Goal: Information Seeking & Learning: Find specific fact

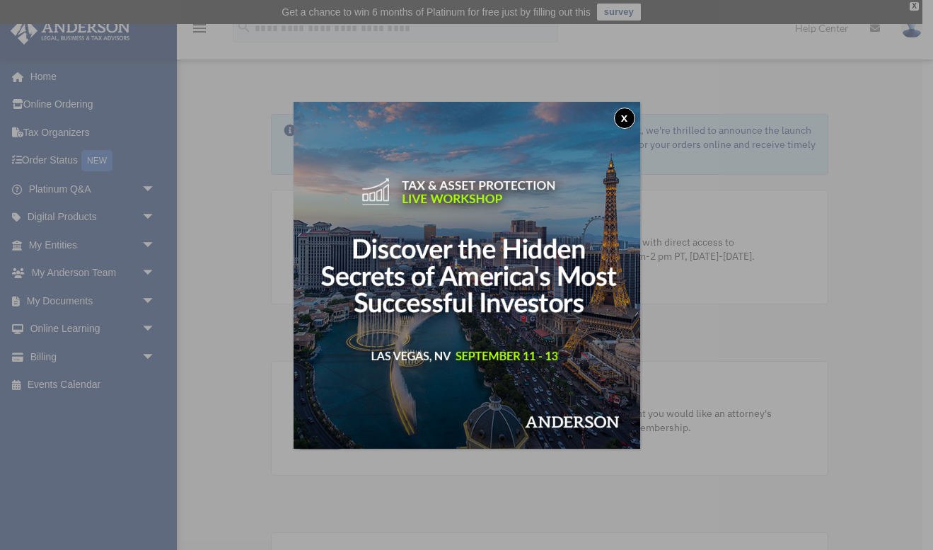
click at [624, 119] on button "x" at bounding box center [624, 118] width 21 height 21
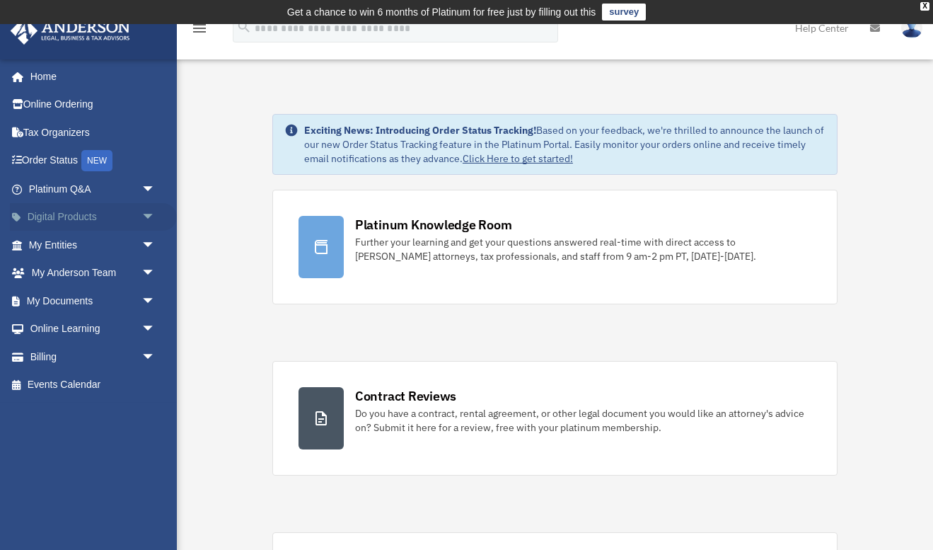
click at [141, 211] on span "arrow_drop_down" at bounding box center [155, 217] width 28 height 29
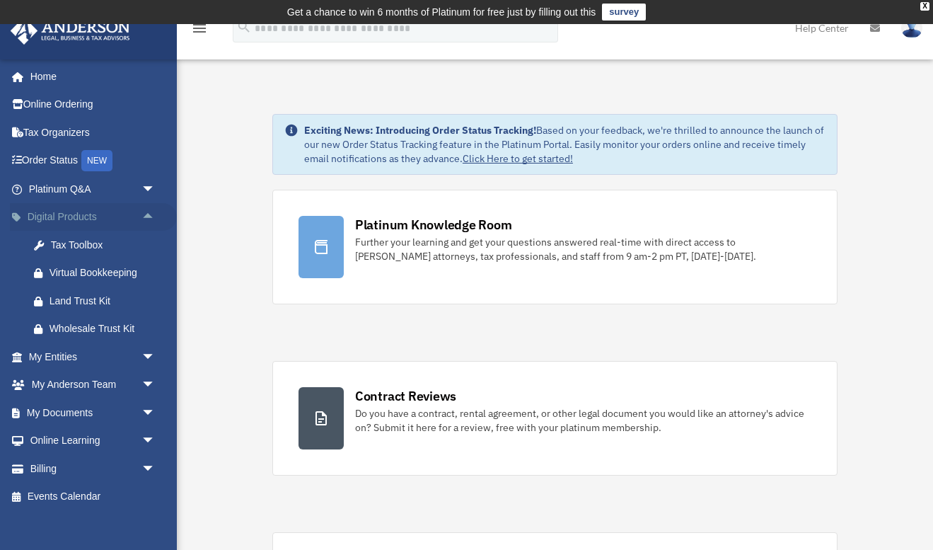
click at [147, 209] on span "arrow_drop_up" at bounding box center [155, 217] width 28 height 29
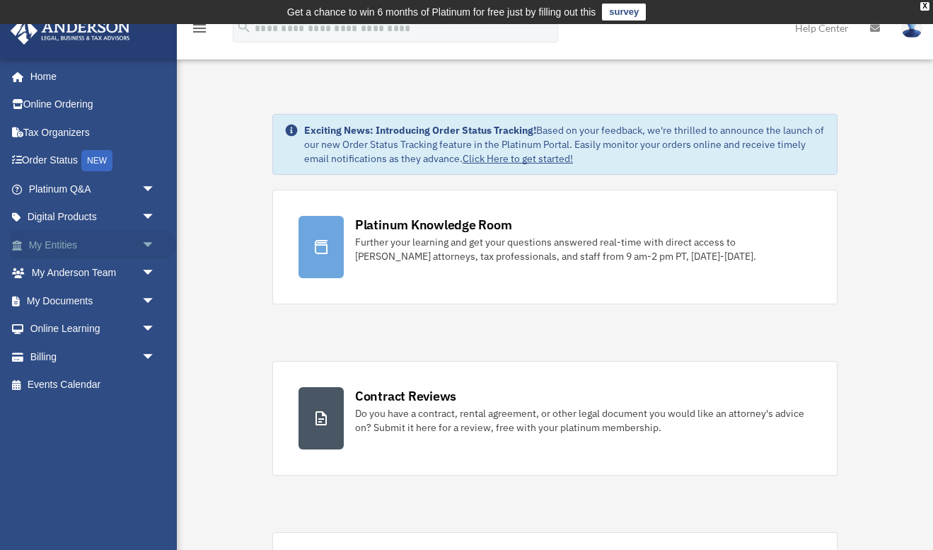
click at [144, 239] on span "arrow_drop_down" at bounding box center [155, 245] width 28 height 29
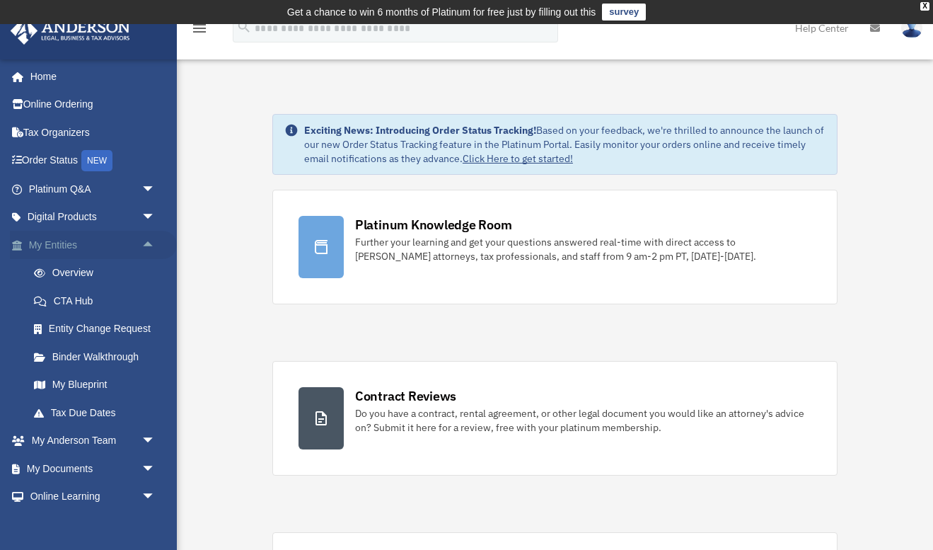
click at [66, 240] on link "My Entities arrow_drop_up" at bounding box center [93, 245] width 167 height 28
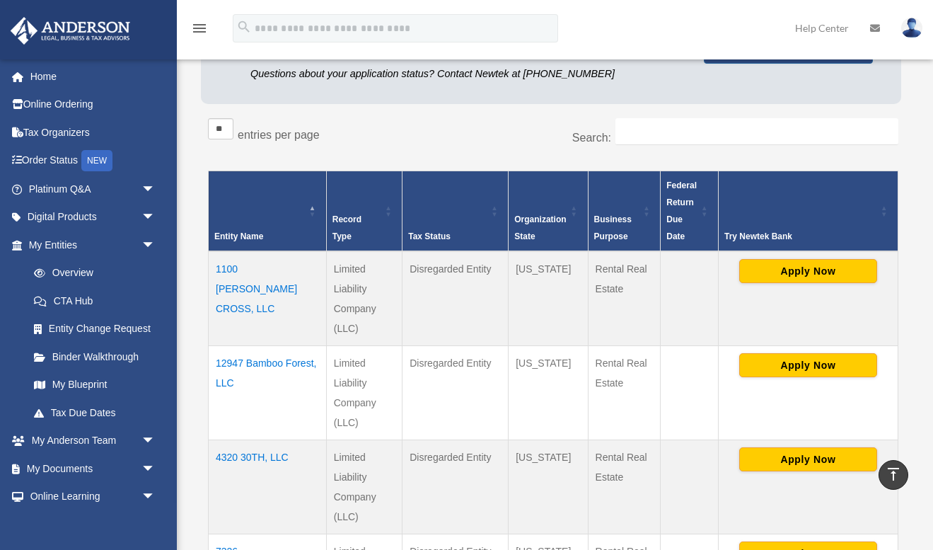
scroll to position [204, 0]
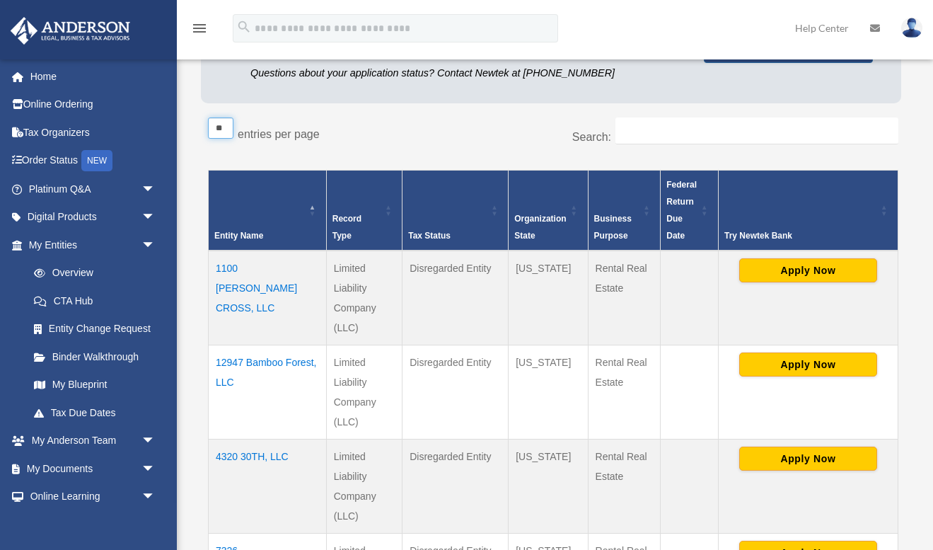
select select "**"
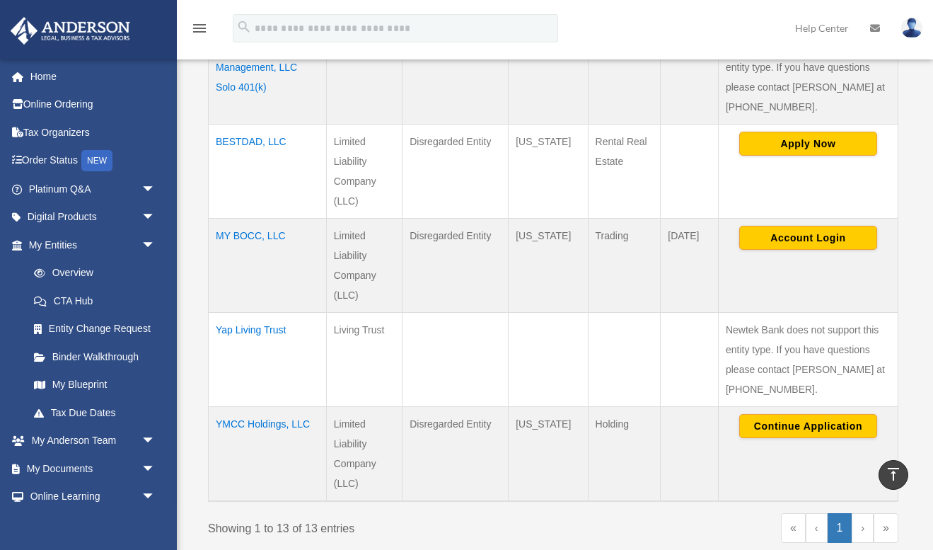
scroll to position [1177, 0]
click at [798, 238] on button "Account Login" at bounding box center [808, 238] width 138 height 24
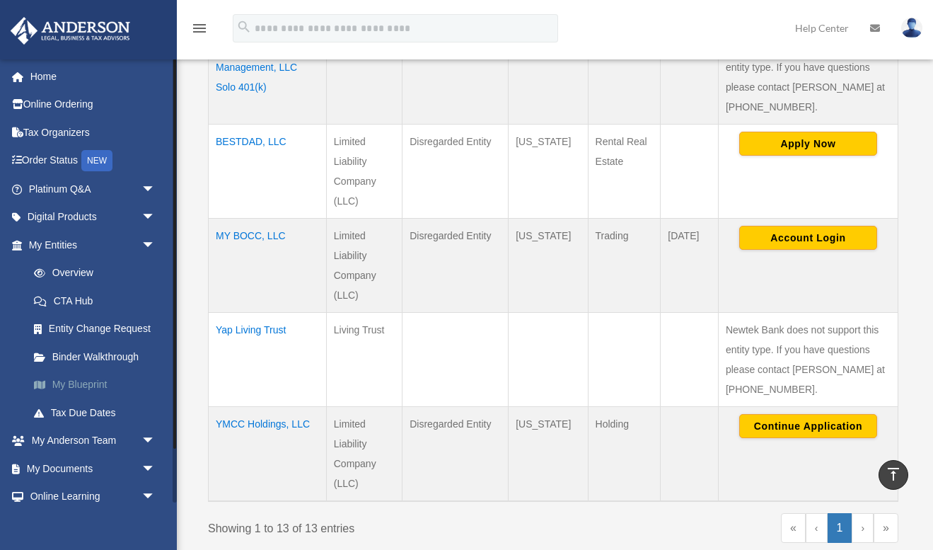
click at [98, 384] on link "My Blueprint" at bounding box center [98, 385] width 157 height 28
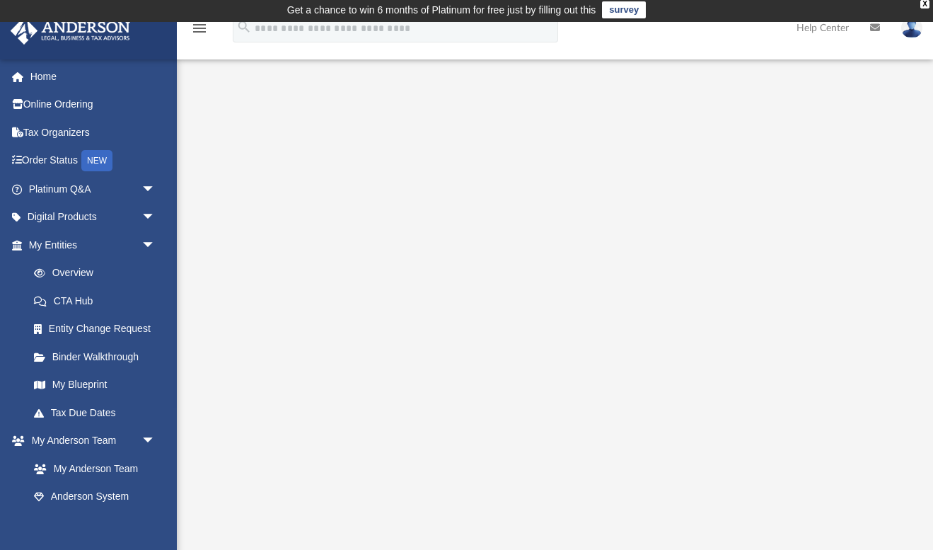
scroll to position [2, 0]
click at [149, 236] on span "arrow_drop_down" at bounding box center [155, 245] width 28 height 29
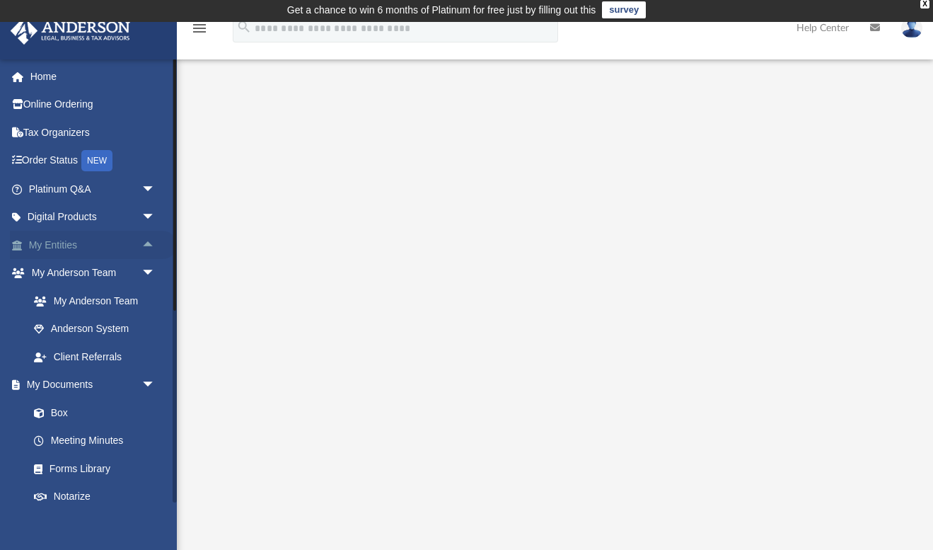
click at [147, 238] on span "arrow_drop_up" at bounding box center [155, 245] width 28 height 29
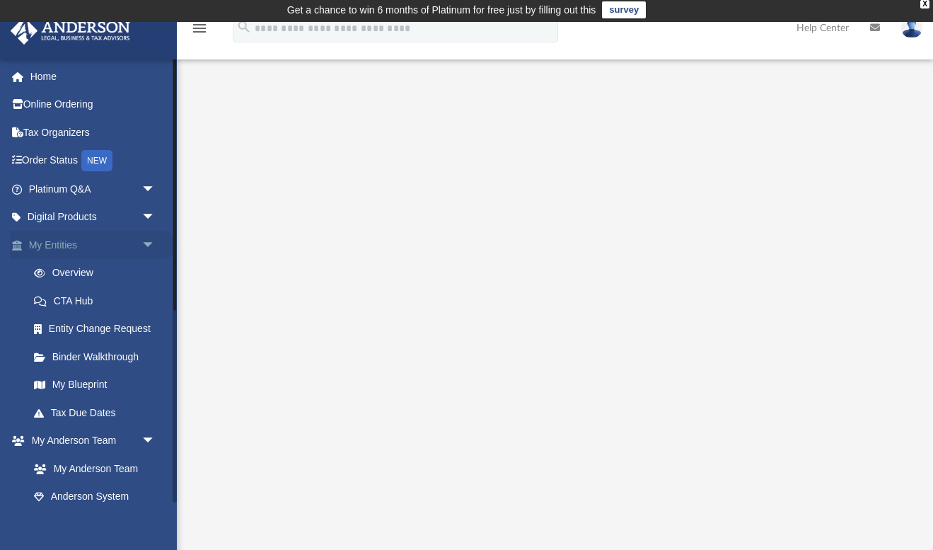
click at [66, 248] on link "My Entities arrow_drop_down" at bounding box center [93, 245] width 167 height 28
click at [75, 267] on link "Overview" at bounding box center [98, 273] width 157 height 28
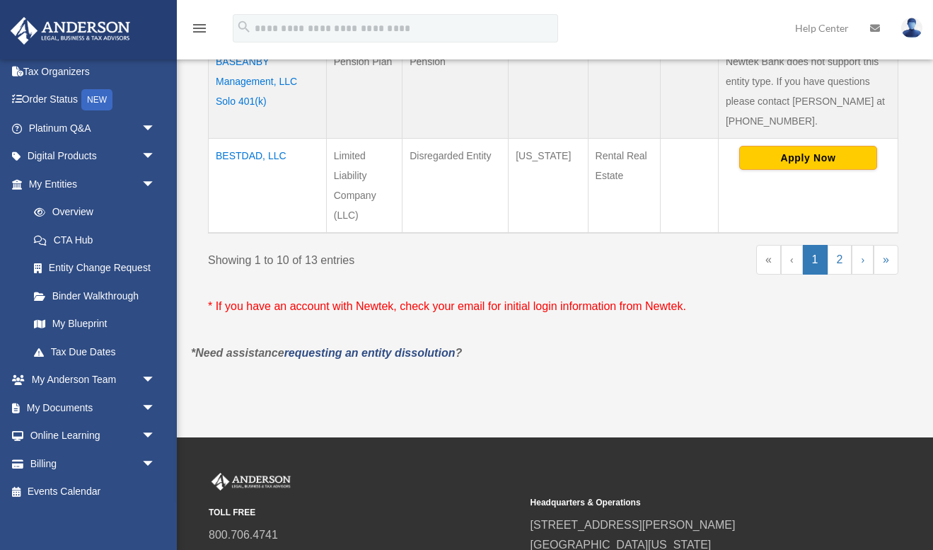
scroll to position [1163, 0]
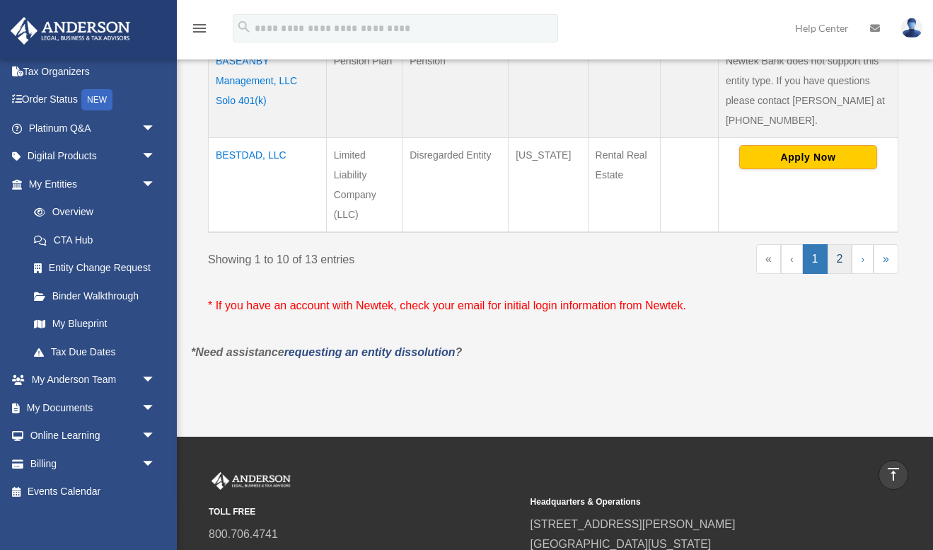
click at [837, 254] on link "2" at bounding box center [839, 259] width 25 height 30
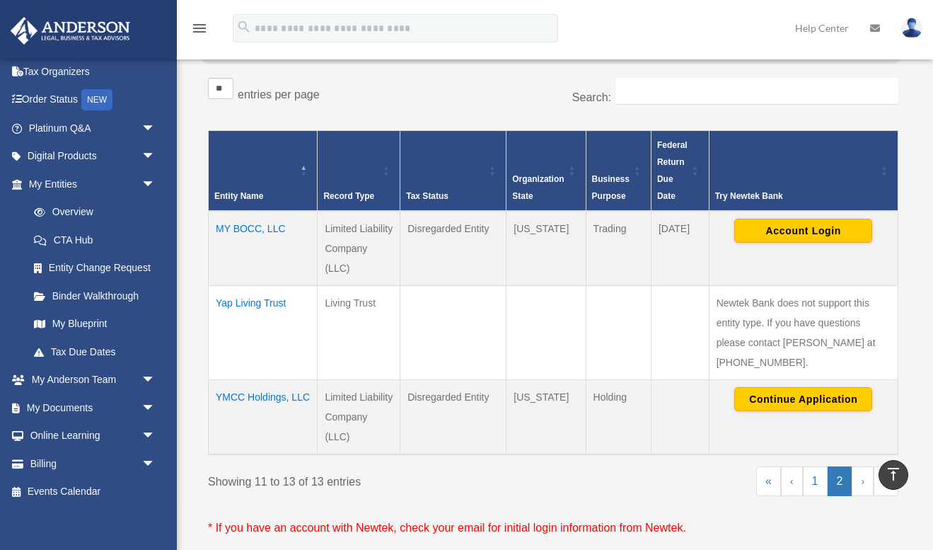
scroll to position [243, 0]
click at [273, 226] on td "MY BOCC, LLC" at bounding box center [263, 248] width 109 height 75
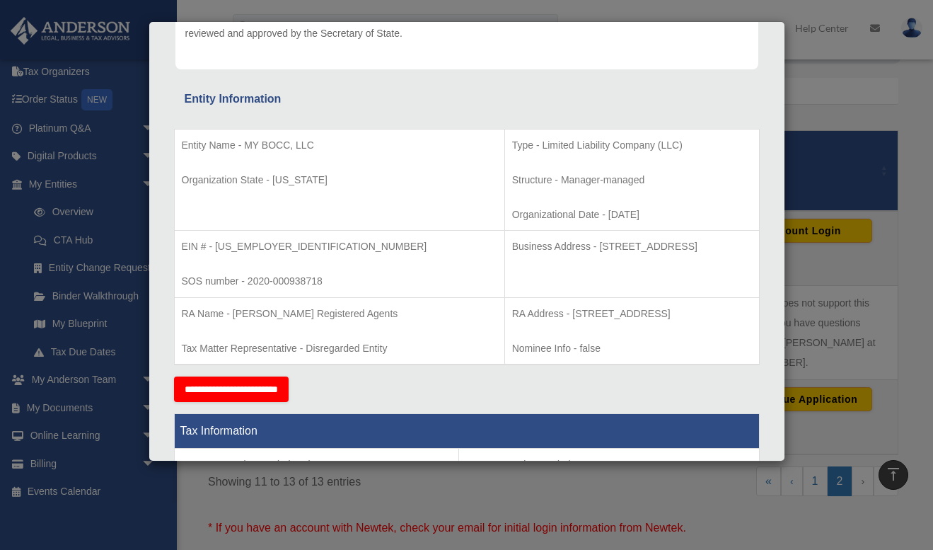
scroll to position [207, 0]
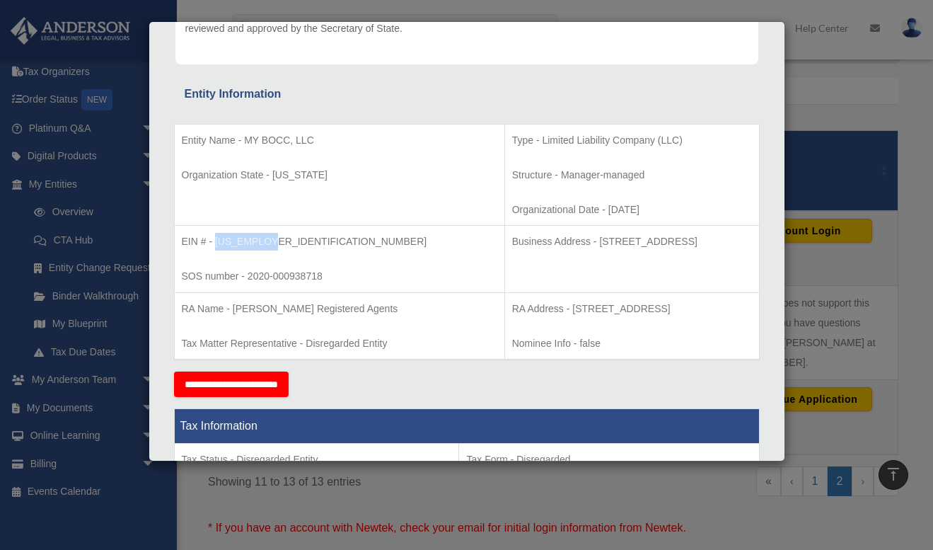
drag, startPoint x: 214, startPoint y: 236, endPoint x: 274, endPoint y: 238, distance: 59.4
click at [274, 238] on p "EIN # - 86-2824787" at bounding box center [339, 242] width 315 height 18
copy p "86-2824787"
click at [830, 133] on div "Details × Articles Sent Organizational Date" at bounding box center [466, 275] width 933 height 550
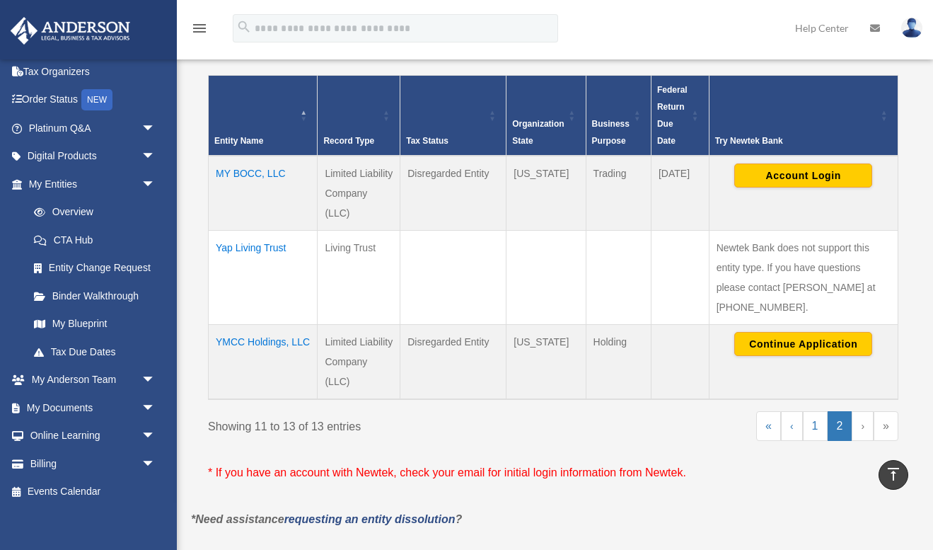
scroll to position [301, 0]
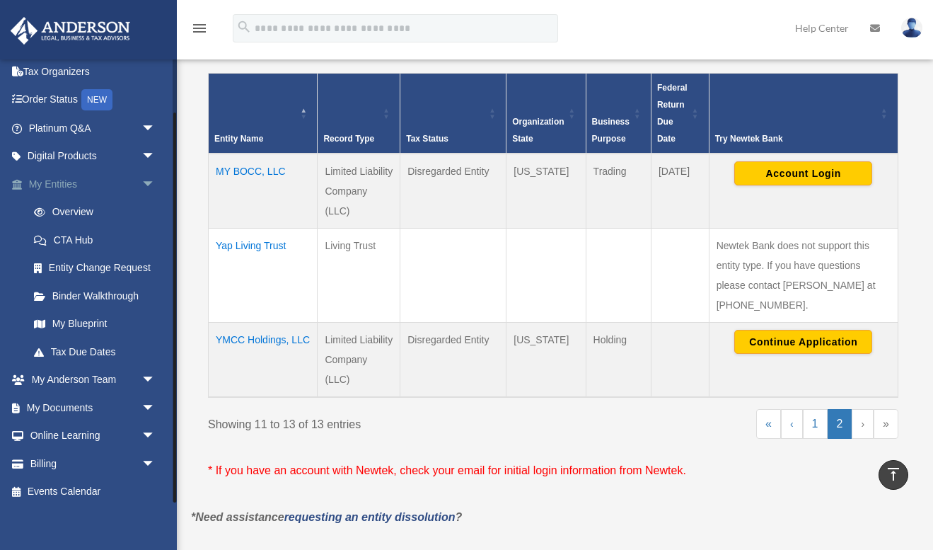
click at [149, 179] on span "arrow_drop_down" at bounding box center [155, 184] width 28 height 29
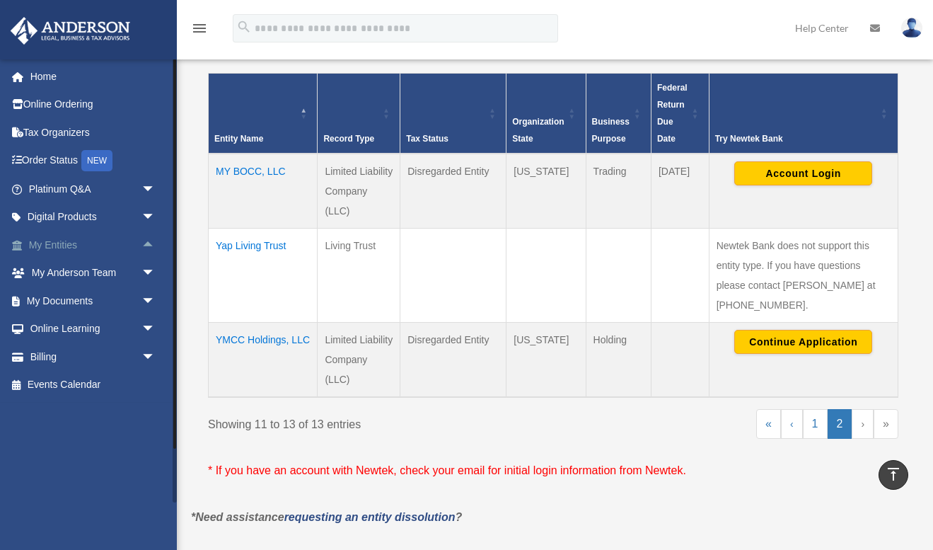
scroll to position [0, 0]
click at [149, 352] on span "arrow_drop_down" at bounding box center [155, 356] width 28 height 29
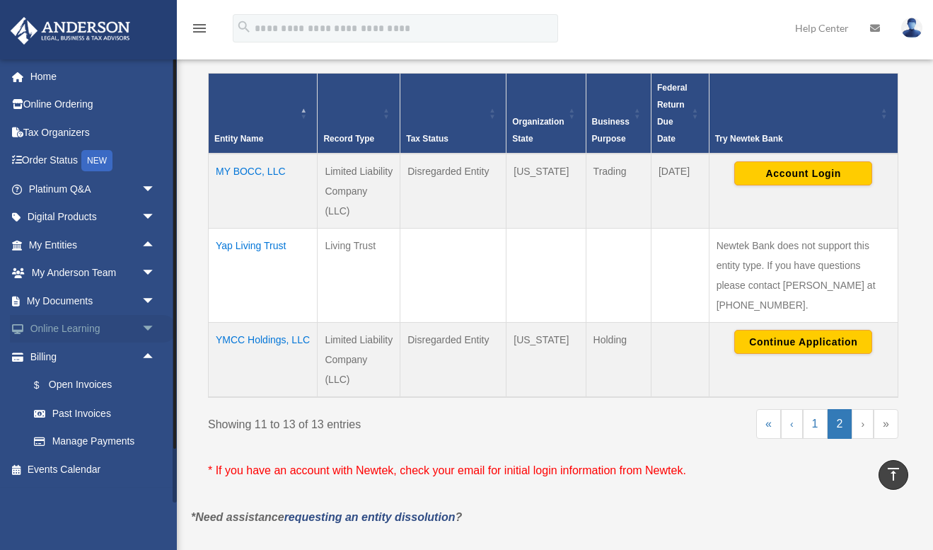
click at [149, 322] on span "arrow_drop_down" at bounding box center [155, 329] width 28 height 29
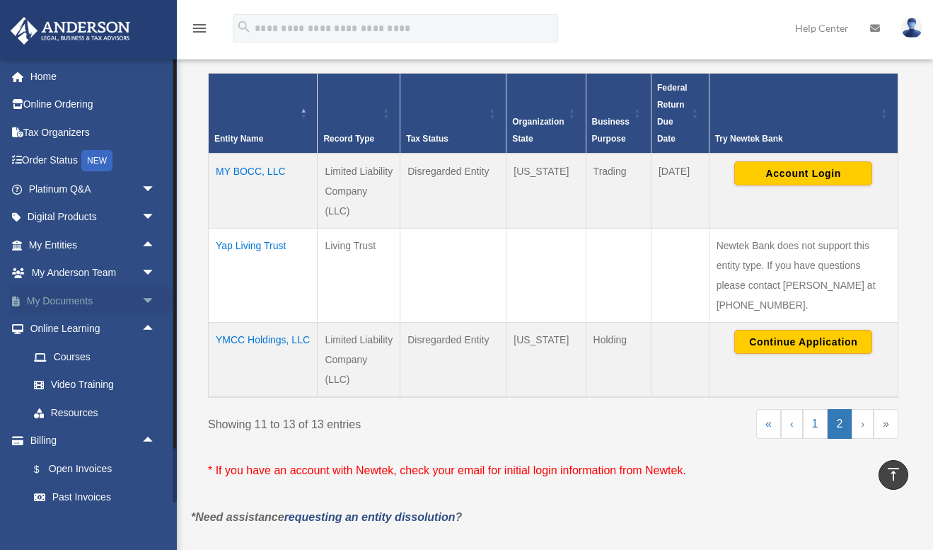
click at [149, 291] on span "arrow_drop_down" at bounding box center [155, 300] width 28 height 29
click at [149, 291] on span "arrow_drop_up" at bounding box center [155, 300] width 28 height 29
click at [74, 353] on link "Courses" at bounding box center [98, 356] width 157 height 28
